Goal: Task Accomplishment & Management: Manage account settings

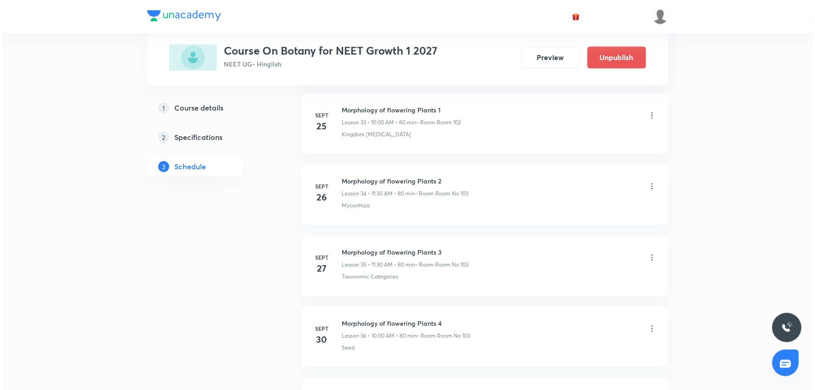
scroll to position [3122, 0]
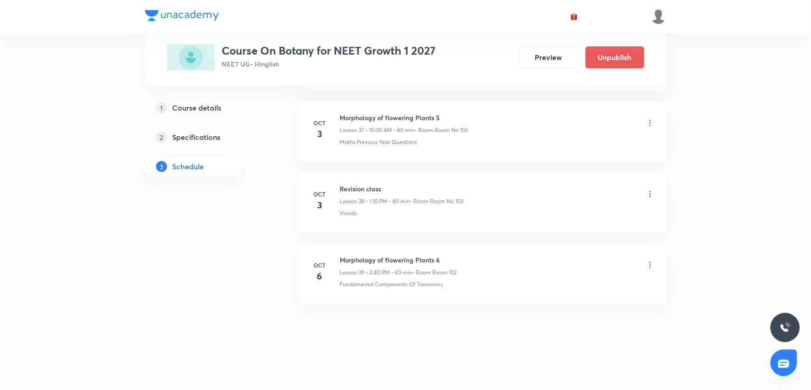
click at [649, 266] on icon at bounding box center [649, 265] width 9 height 9
click at [564, 288] on p "Edit" at bounding box center [564, 289] width 11 height 10
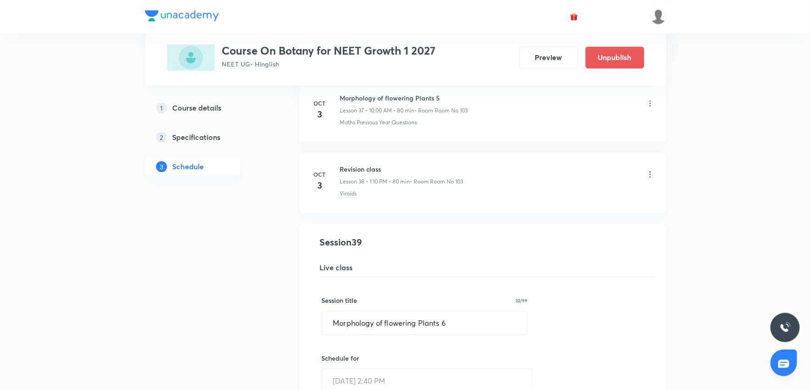
scroll to position [2645, 0]
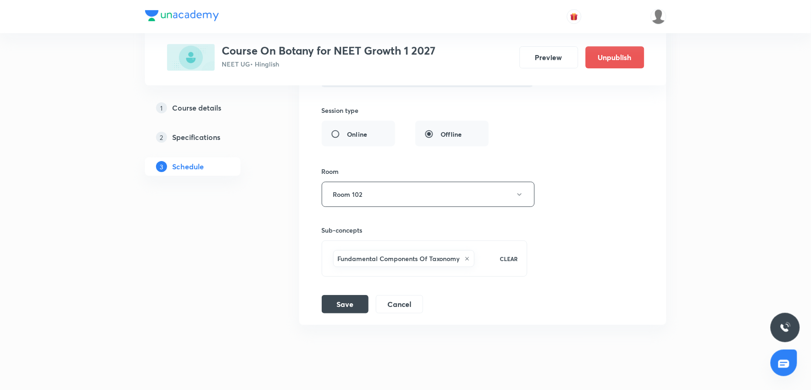
scroll to position [3053, 0]
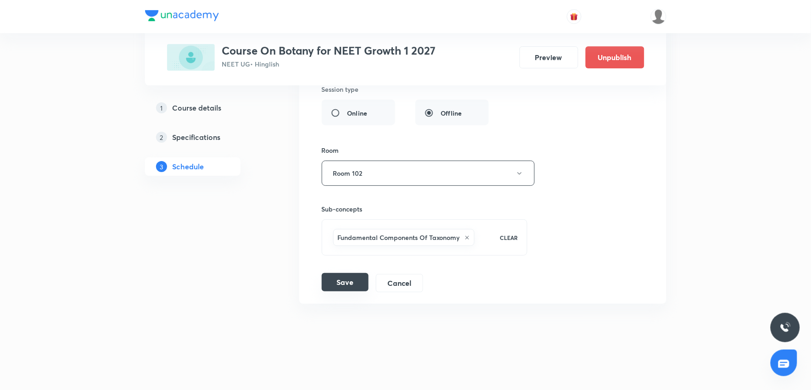
click at [347, 285] on button "Save" at bounding box center [345, 282] width 47 height 18
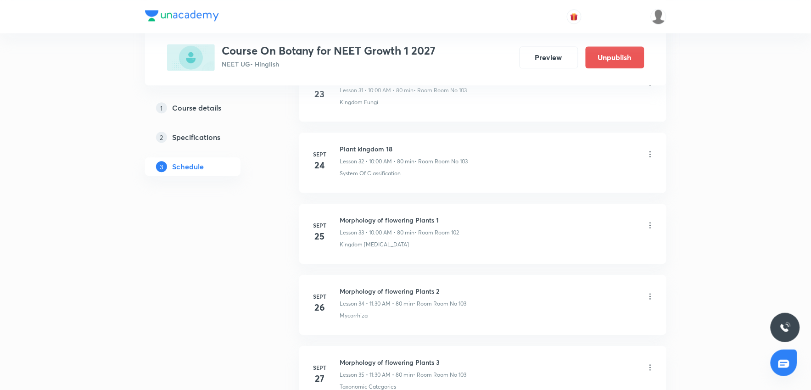
scroll to position [3122, 0]
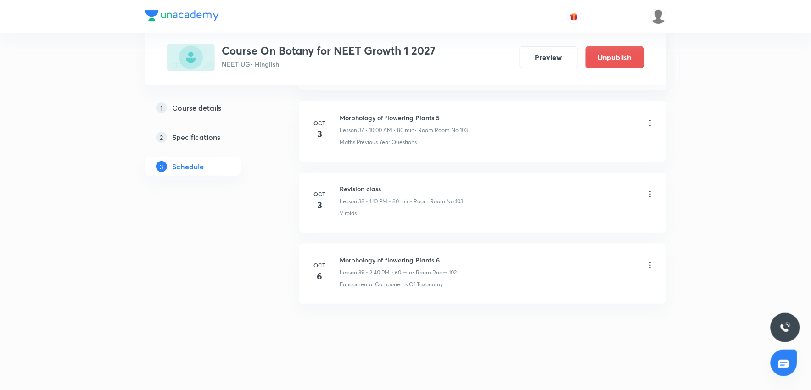
click at [649, 265] on icon at bounding box center [649, 265] width 9 height 9
click at [571, 304] on p "Delete" at bounding box center [568, 305] width 19 height 10
click at [534, 372] on button "Delete" at bounding box center [537, 371] width 81 height 22
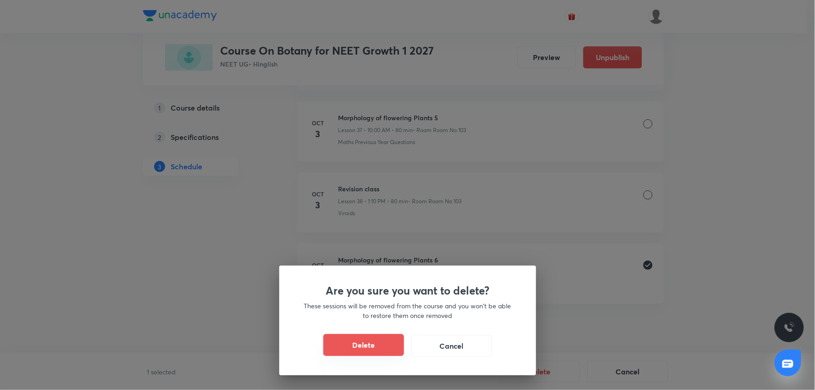
click at [377, 345] on button "Delete" at bounding box center [363, 345] width 81 height 22
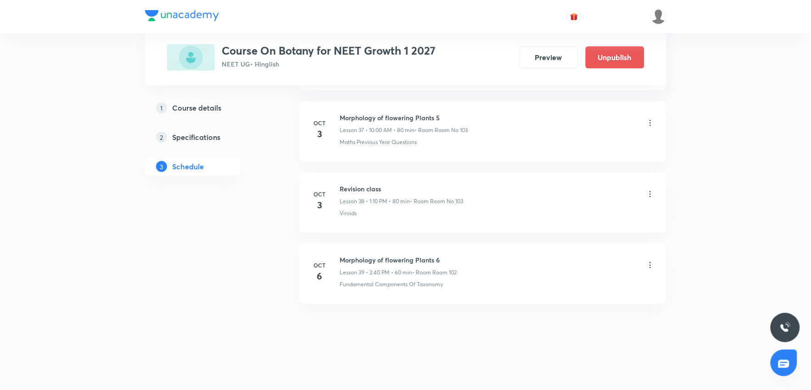
scroll to position [3051, 0]
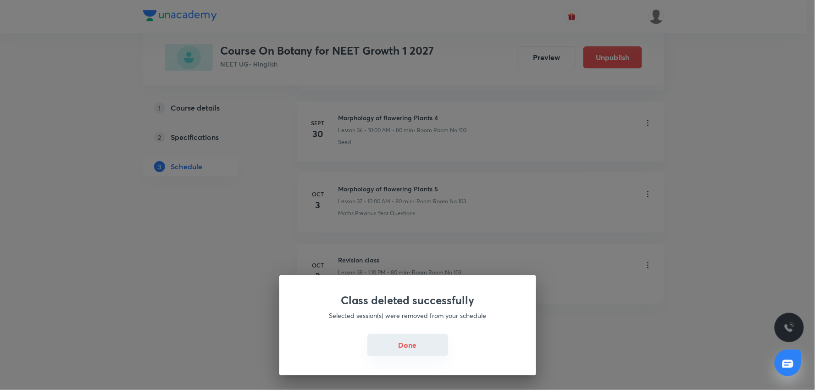
click at [387, 346] on button "Done" at bounding box center [407, 345] width 81 height 22
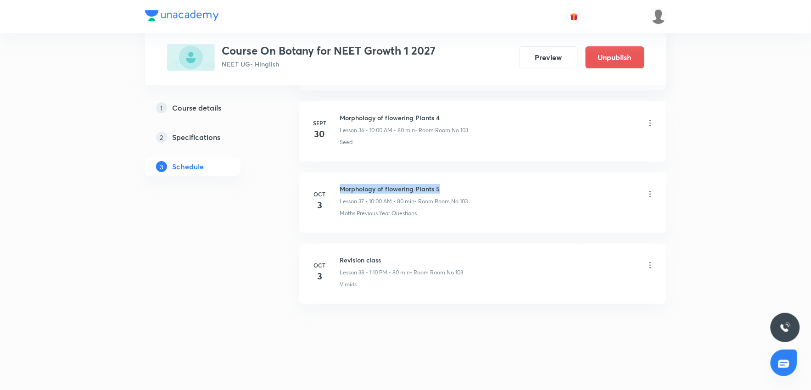
drag, startPoint x: 442, startPoint y: 186, endPoint x: 339, endPoint y: 186, distance: 102.8
click at [340, 186] on h6 "Morphology of flowering Plants 5" at bounding box center [404, 189] width 128 height 10
copy h6 "Morphology of flowering Plants 5"
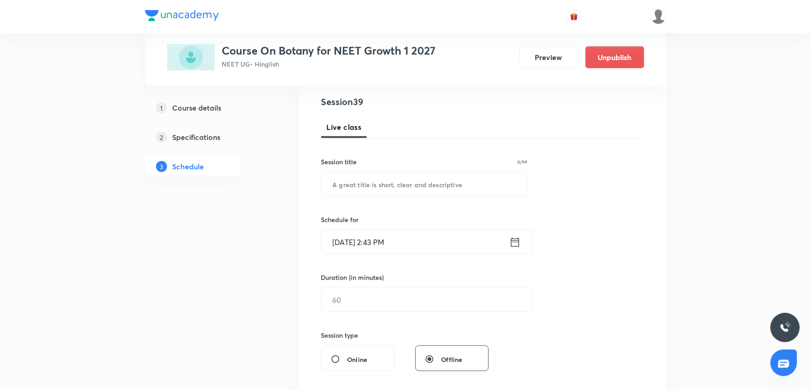
scroll to position [89, 0]
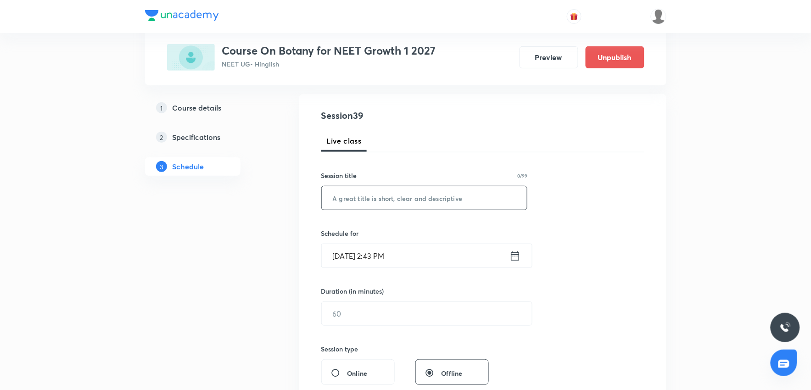
click at [338, 195] on input "text" at bounding box center [425, 197] width 206 height 23
paste input "Morphology of flowering Plants 5"
type input "Morphology of flowering Plants 6"
click at [346, 312] on input "text" at bounding box center [427, 313] width 210 height 23
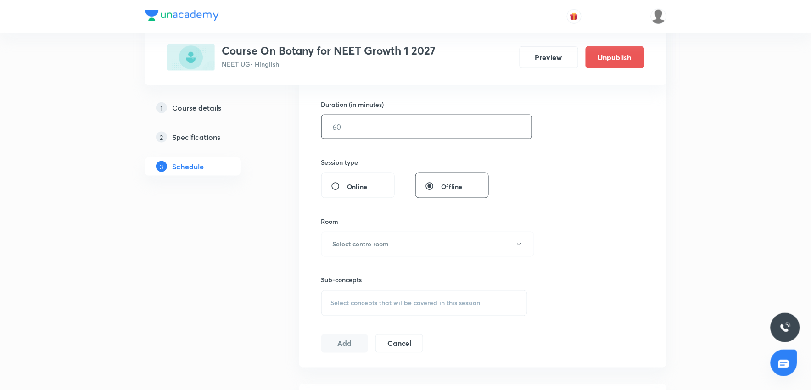
scroll to position [294, 0]
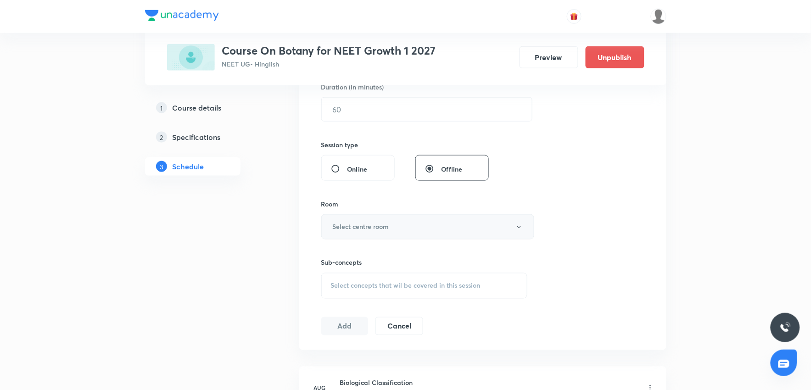
click at [359, 228] on h6 "Select centre room" at bounding box center [361, 227] width 56 height 10
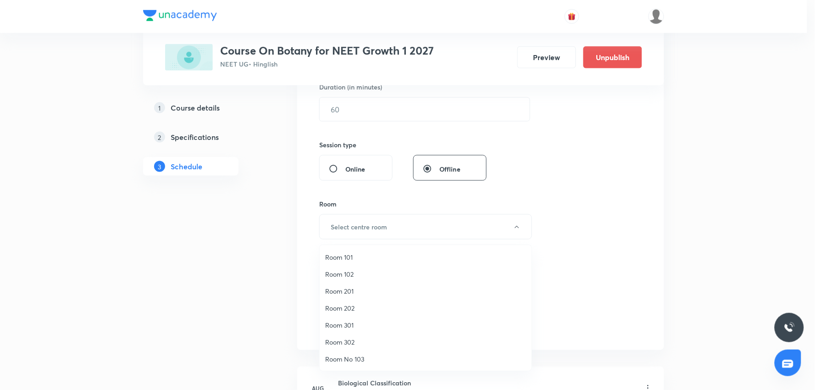
click at [354, 361] on span "Room No 103" at bounding box center [425, 359] width 201 height 10
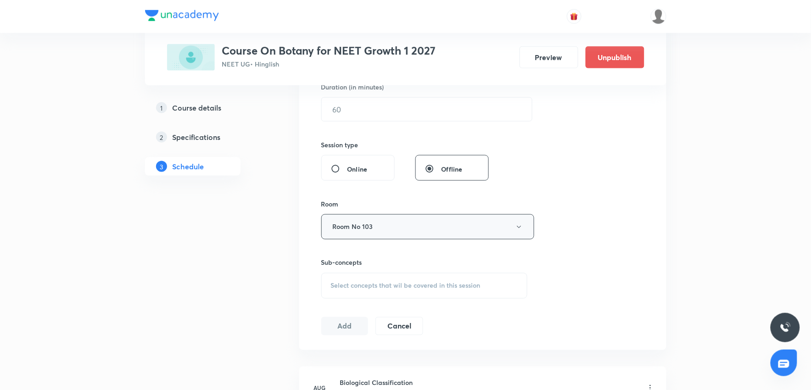
click at [518, 228] on icon "button" at bounding box center [518, 226] width 7 height 7
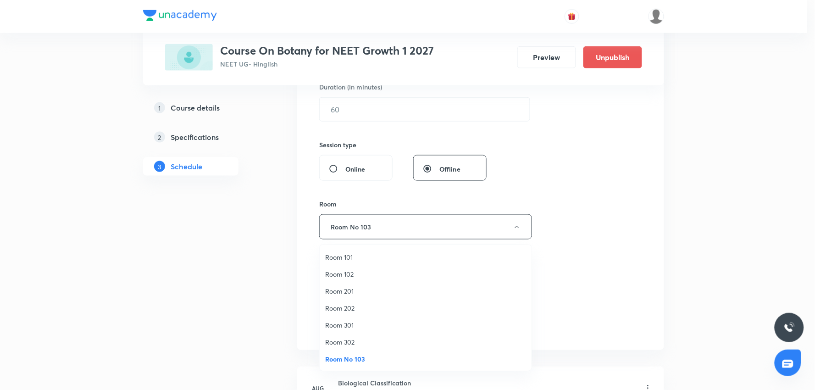
click at [351, 275] on span "Room 102" at bounding box center [425, 274] width 201 height 10
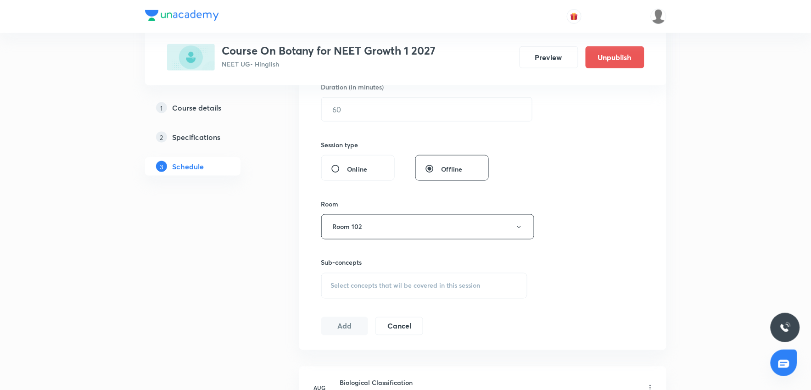
scroll to position [345, 0]
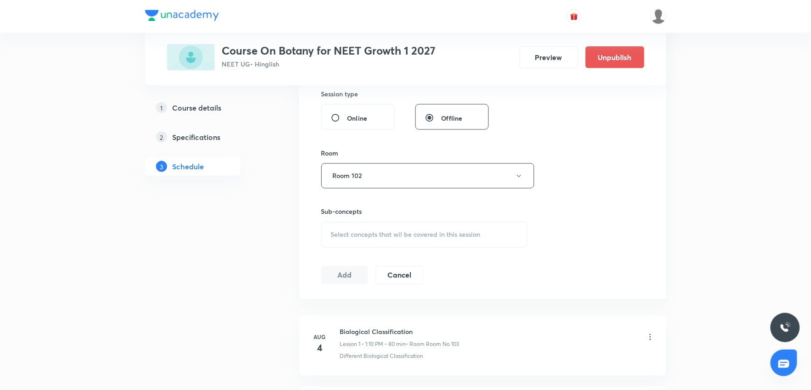
click at [370, 237] on span "Select concepts that wil be covered in this session" at bounding box center [406, 234] width 150 height 7
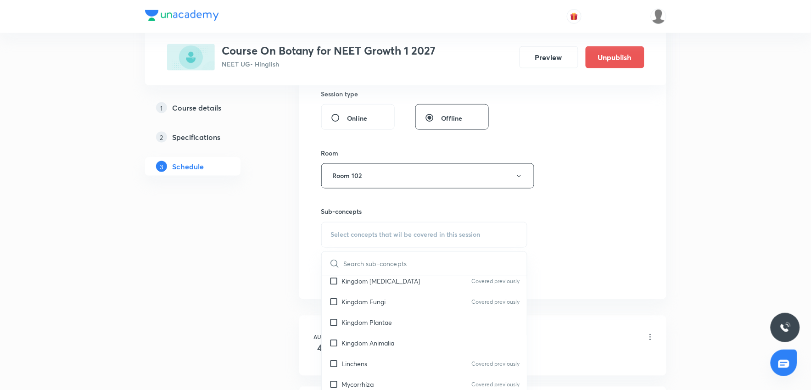
scroll to position [407, 0]
click at [334, 301] on input "checkbox" at bounding box center [335, 301] width 13 height 10
checkbox input "true"
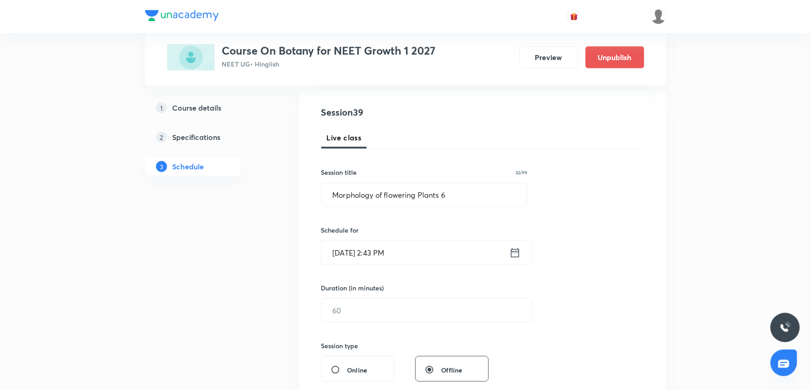
scroll to position [89, 0]
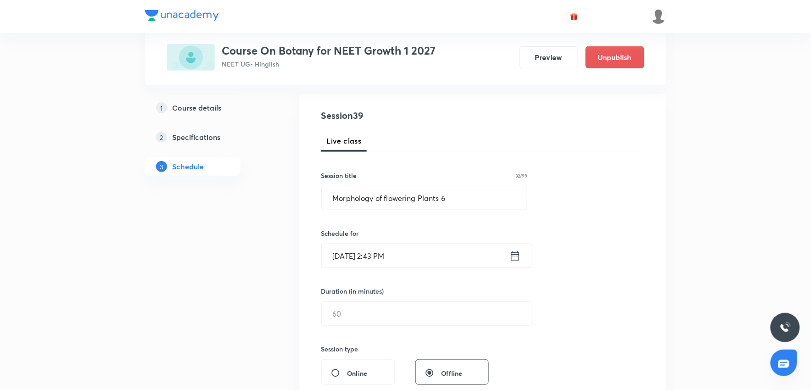
click at [384, 255] on input "[DATE] 2:43 PM" at bounding box center [416, 255] width 188 height 23
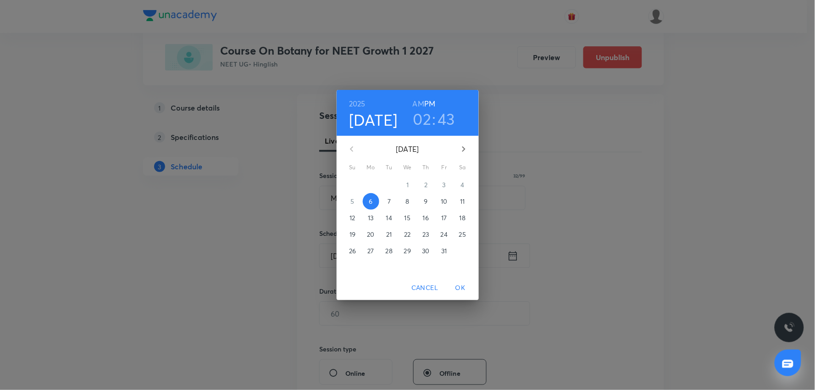
click at [443, 117] on h3 "43" at bounding box center [446, 118] width 17 height 19
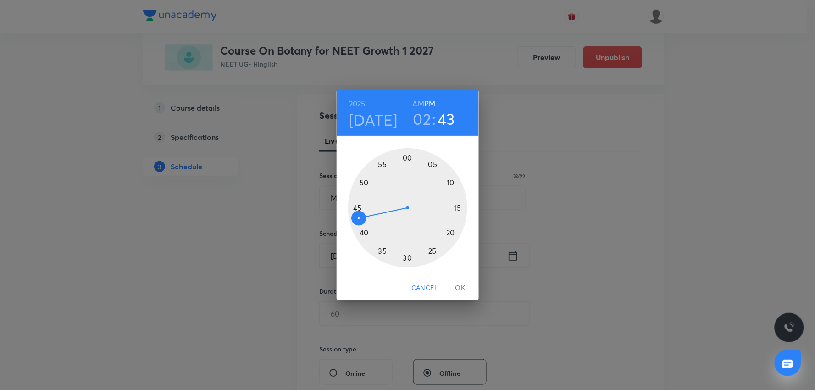
click at [364, 182] on div at bounding box center [407, 207] width 119 height 119
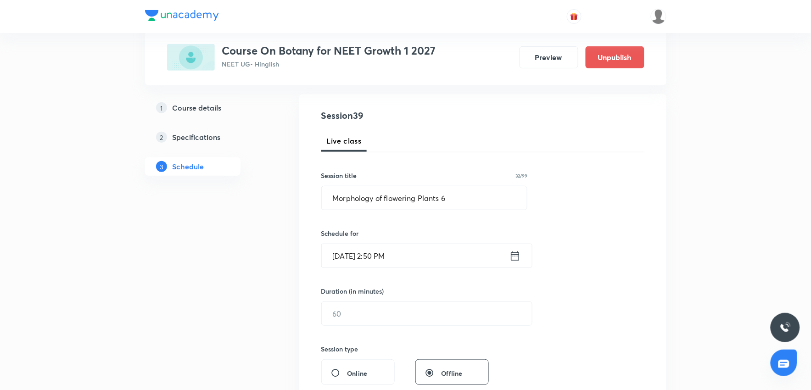
click at [384, 257] on input "[DATE] 2:50 PM" at bounding box center [416, 255] width 188 height 23
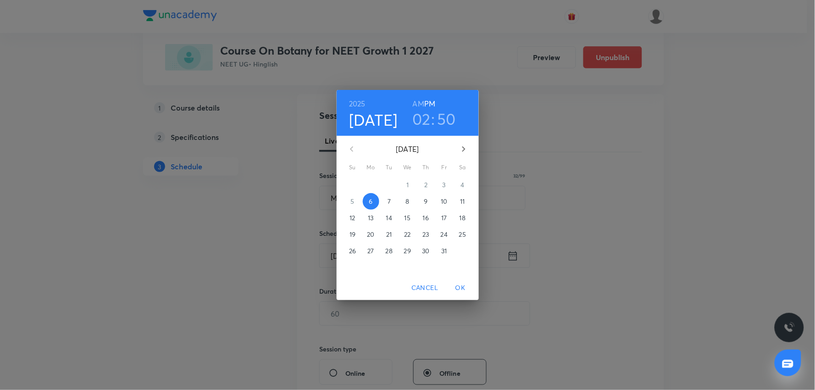
click at [446, 117] on h3 "50" at bounding box center [446, 118] width 19 height 19
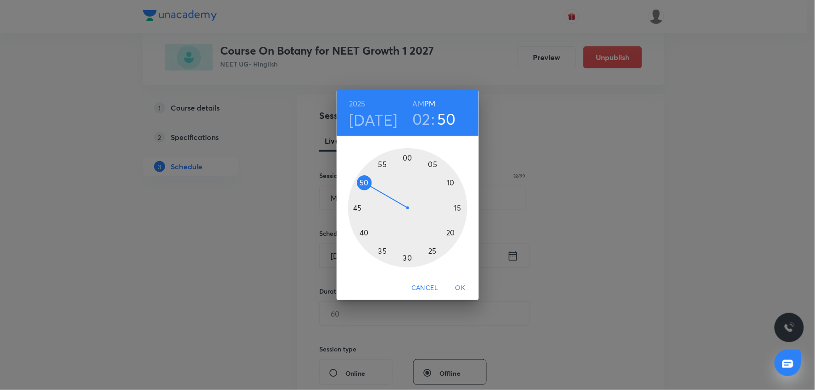
click at [368, 174] on div at bounding box center [407, 207] width 119 height 119
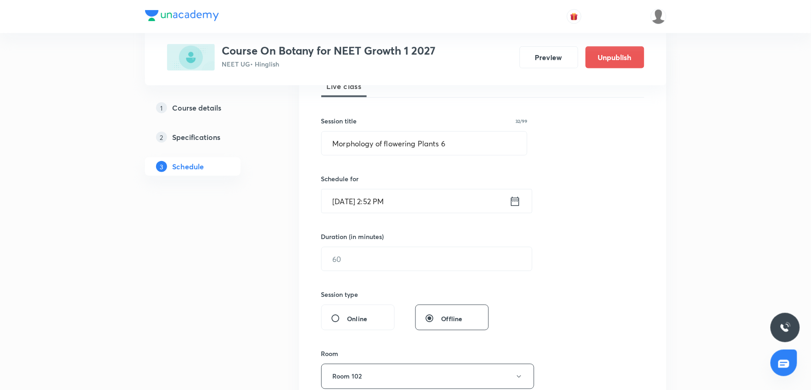
scroll to position [191, 0]
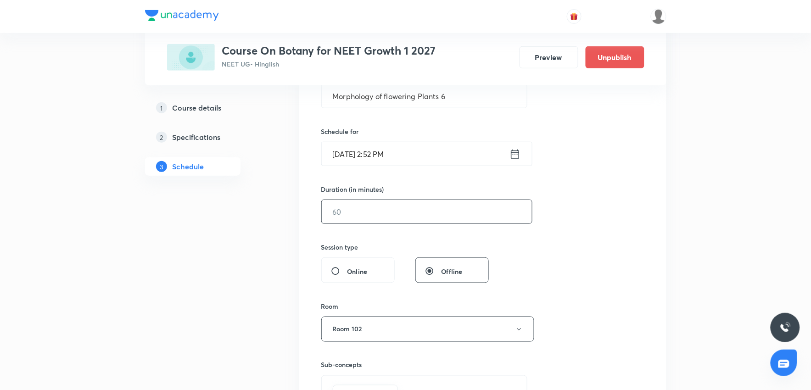
click at [365, 209] on input "text" at bounding box center [427, 211] width 210 height 23
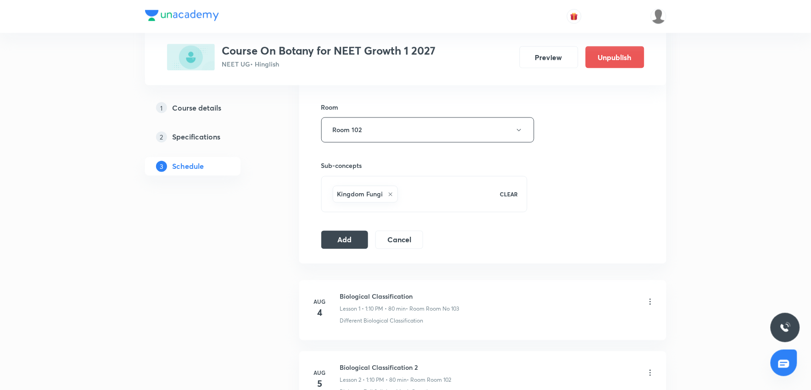
scroll to position [395, 0]
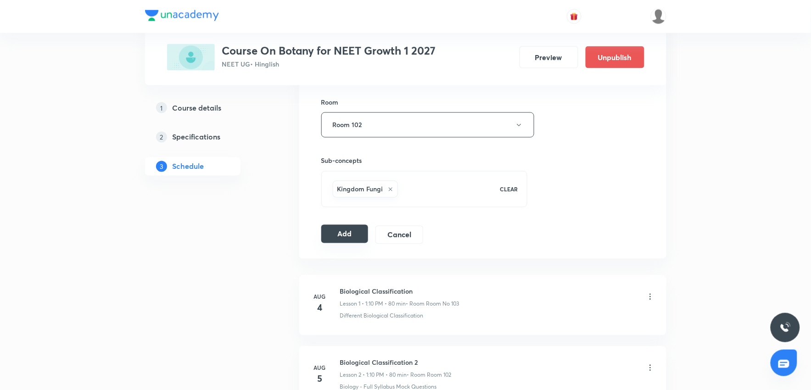
type input "50"
click at [342, 235] on button "Add" at bounding box center [344, 234] width 47 height 18
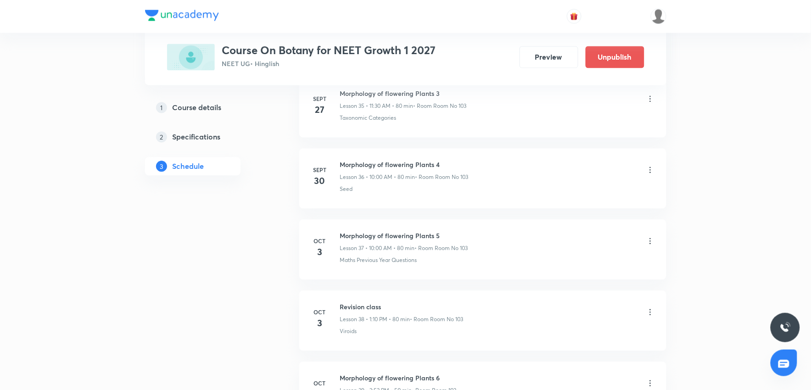
scroll to position [2700, 0]
